Goal: Complete application form

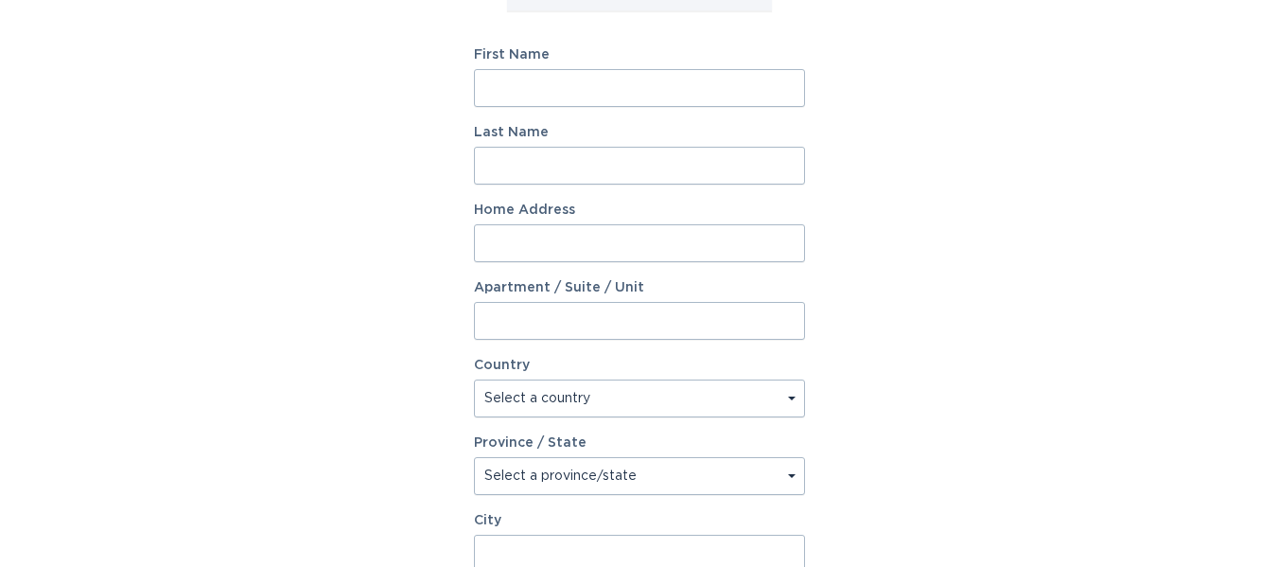
scroll to position [301, 0]
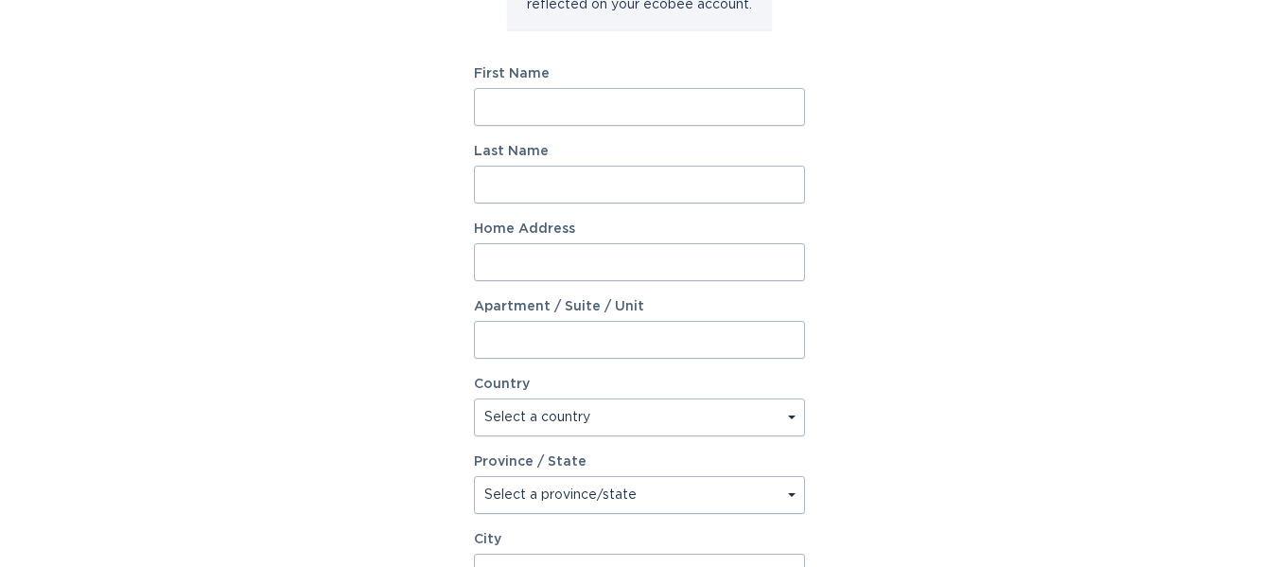
click at [591, 97] on input "First Name" at bounding box center [639, 107] width 331 height 38
type input "[PERSON_NAME]"
type input "33042 [GEOGRAPHIC_DATA]"
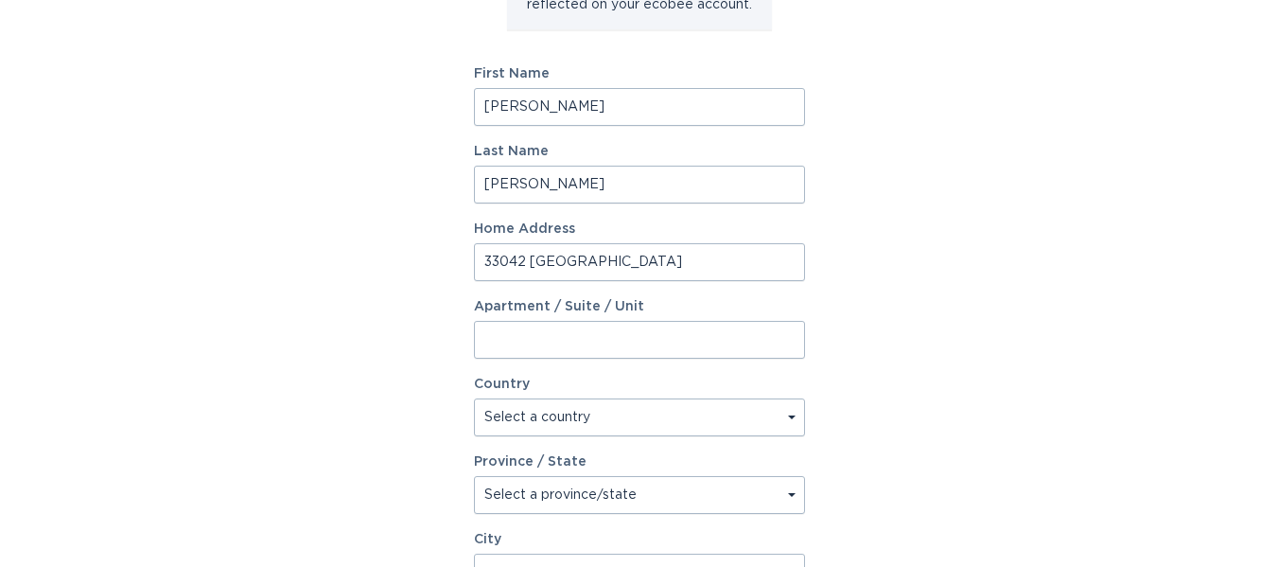
select select "US"
type input "[GEOGRAPHIC_DATA]"
type input "48048"
select select "MI"
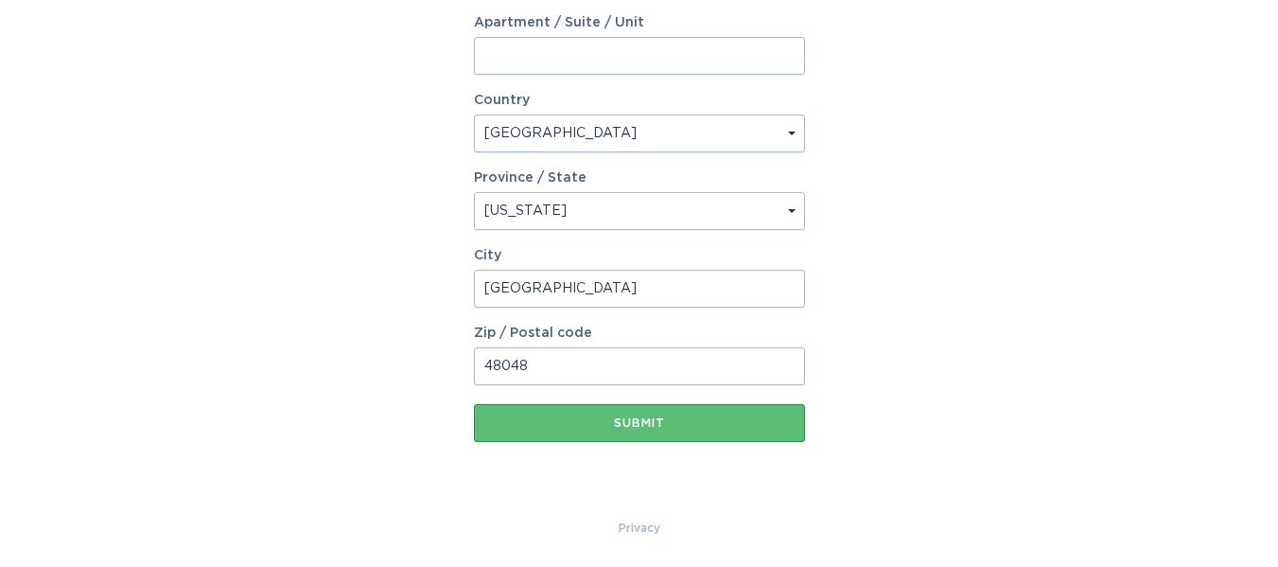
scroll to position [112, 0]
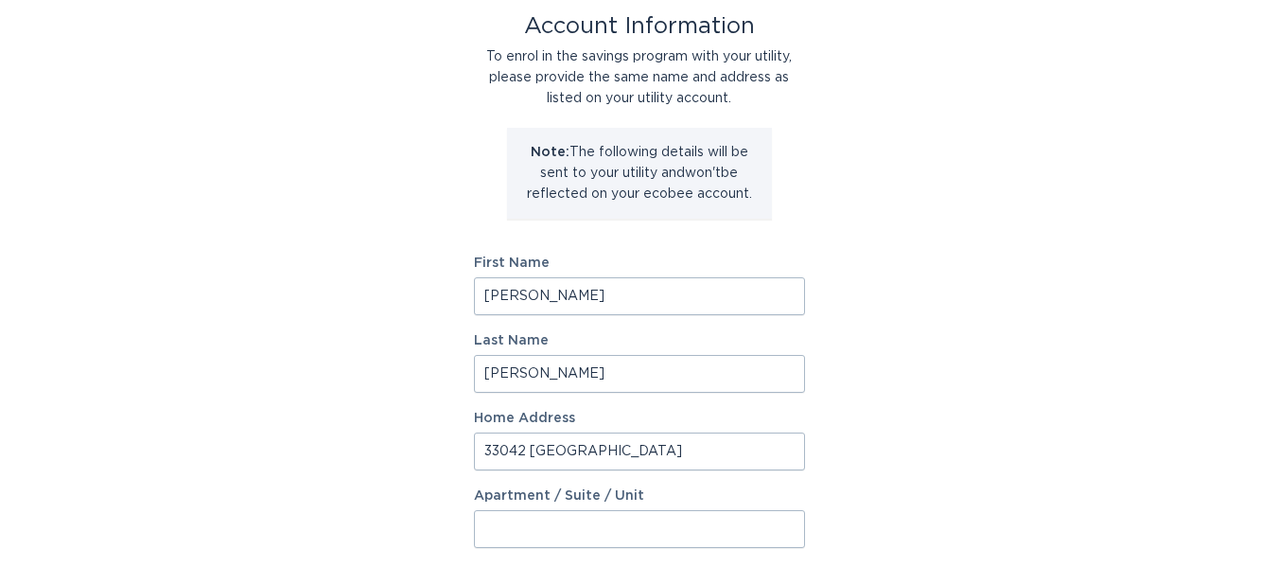
click at [493, 296] on input "Jim" at bounding box center [639, 296] width 331 height 38
type input "James"
click at [351, 322] on div "Account Information To enrol in the savings program with your utility, please p…" at bounding box center [639, 467] width 1278 height 1045
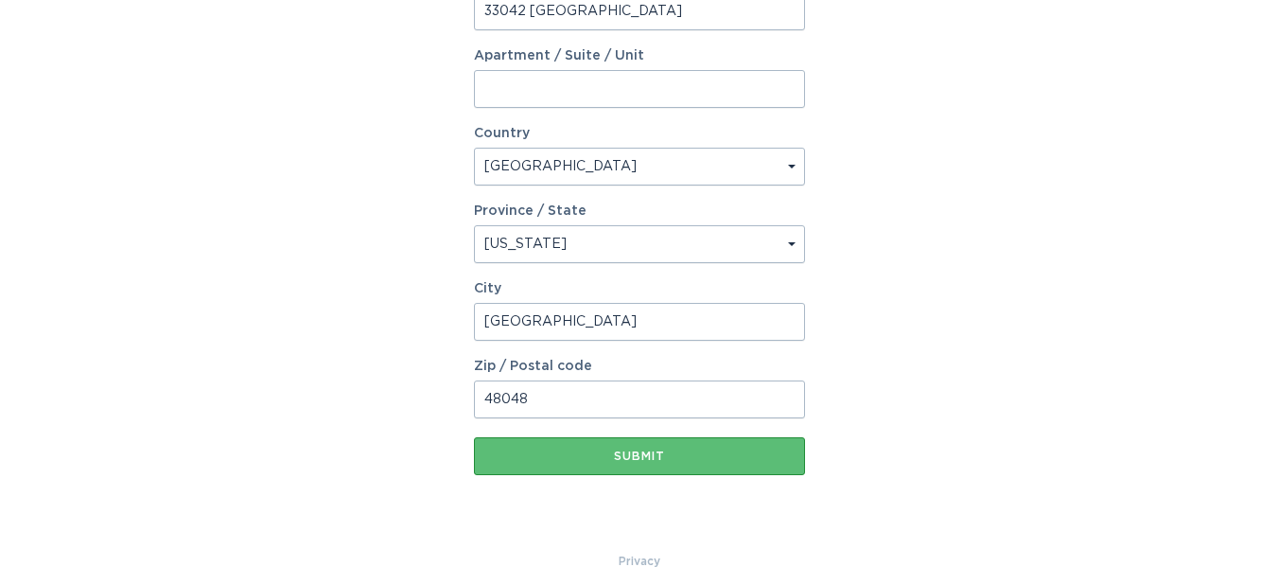
scroll to position [584, 0]
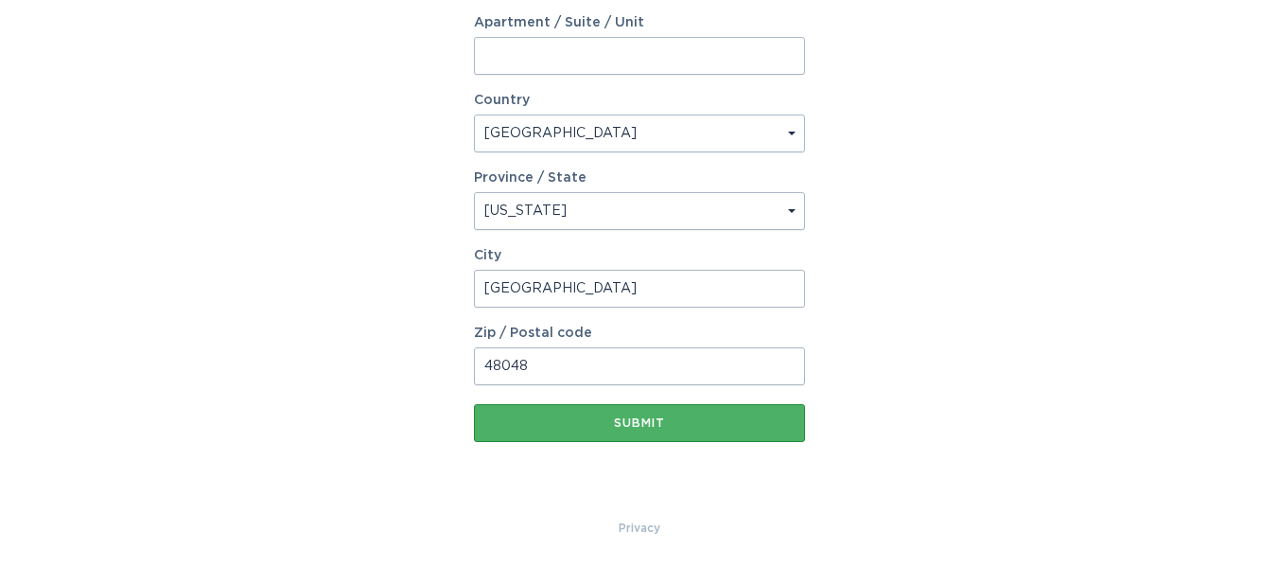
click at [638, 422] on div "Submit" at bounding box center [639, 422] width 312 height 11
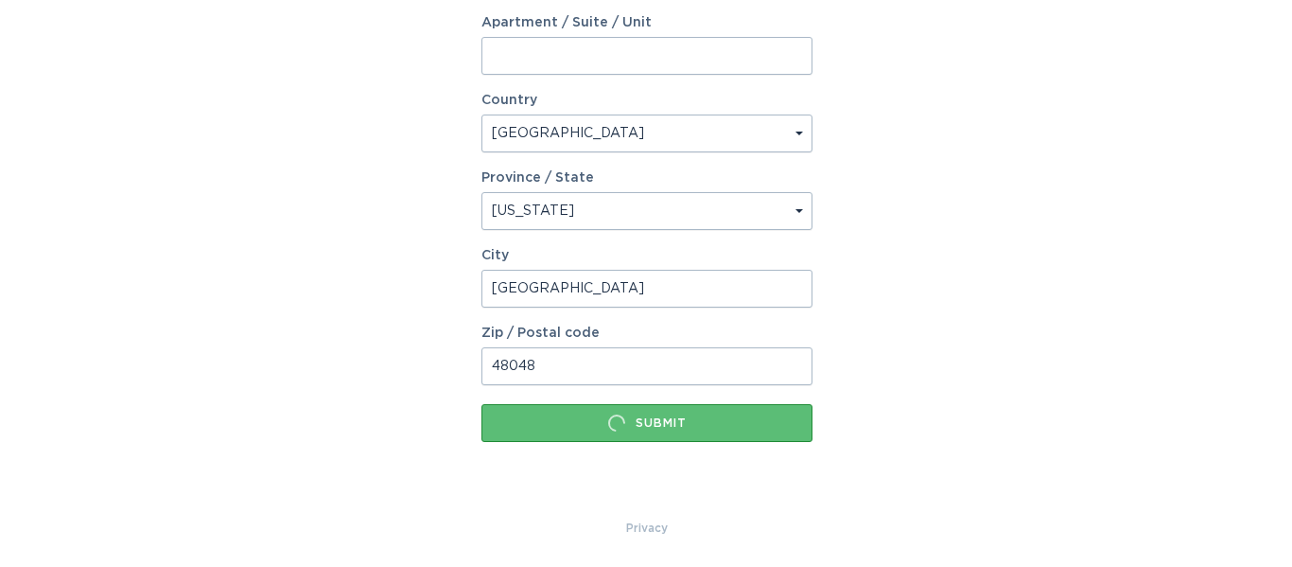
scroll to position [0, 0]
